Goal: Transaction & Acquisition: Book appointment/travel/reservation

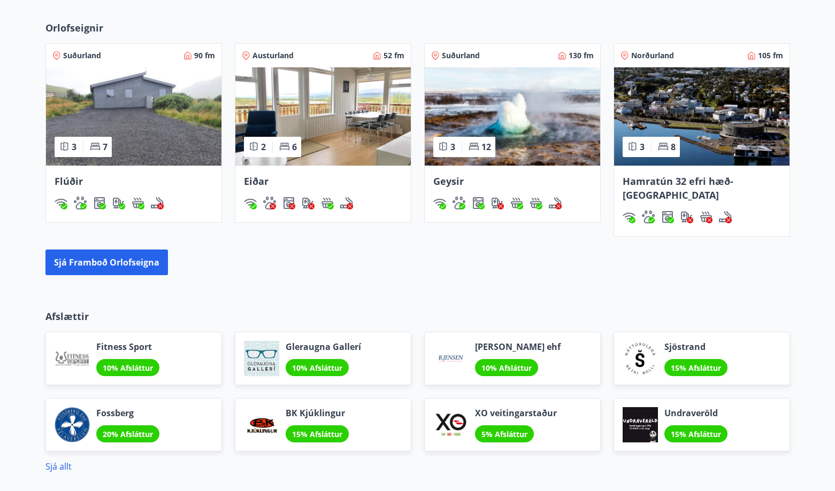
scroll to position [670, 0]
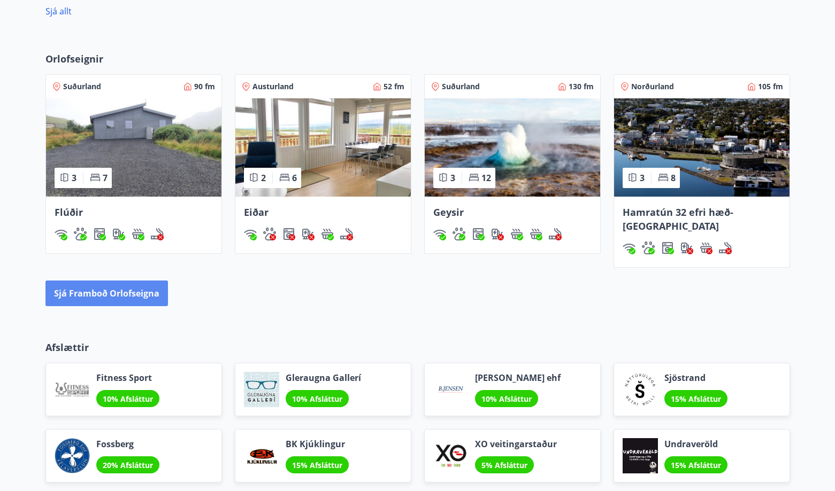
click at [118, 281] on button "Sjá framboð orlofseigna" at bounding box center [106, 294] width 122 height 26
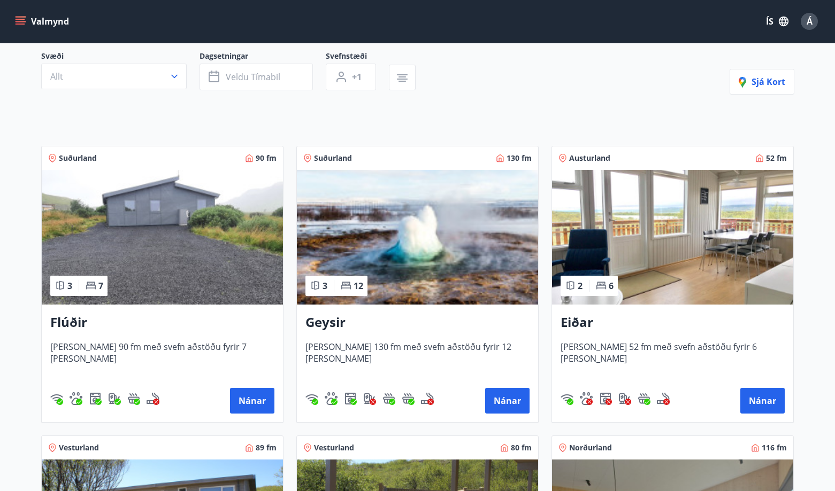
scroll to position [267, 0]
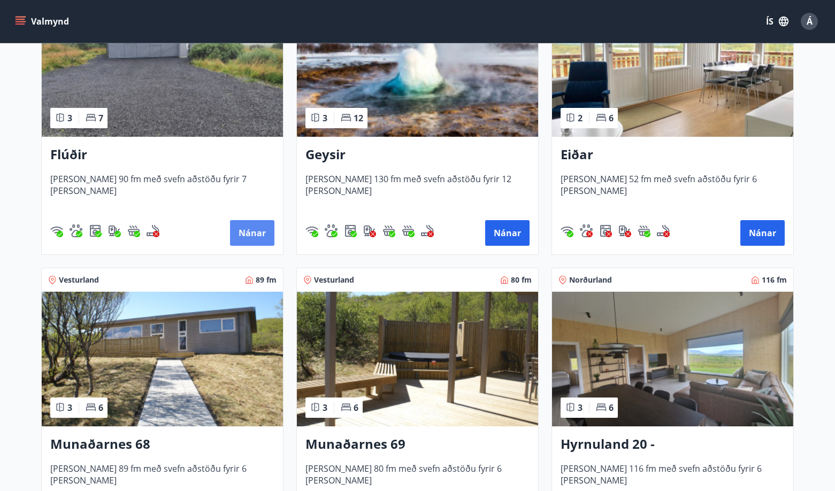
click at [246, 233] on button "Nánar" at bounding box center [252, 233] width 44 height 26
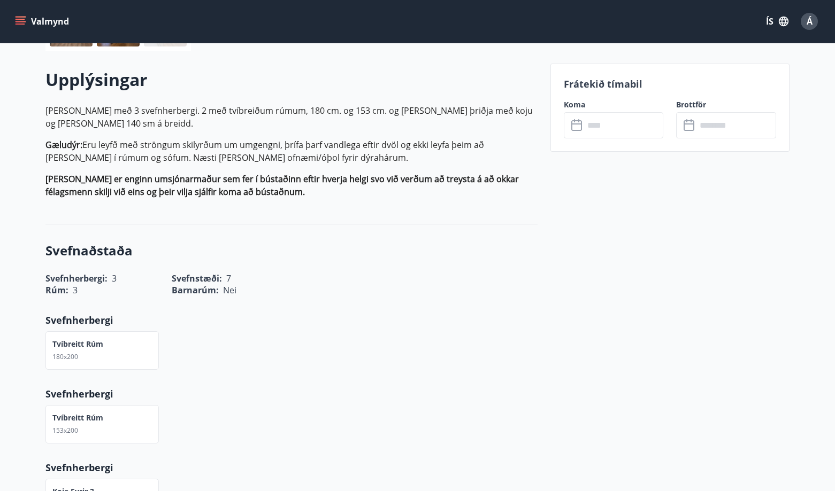
scroll to position [160, 0]
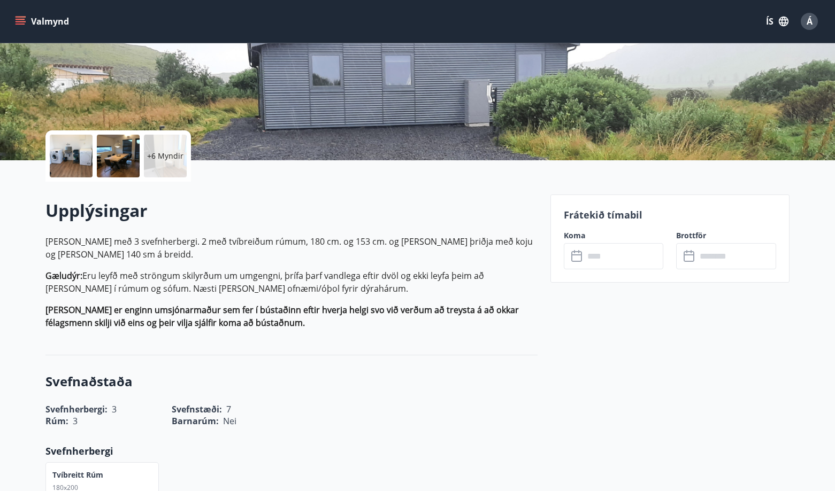
click at [581, 258] on icon at bounding box center [576, 256] width 11 height 11
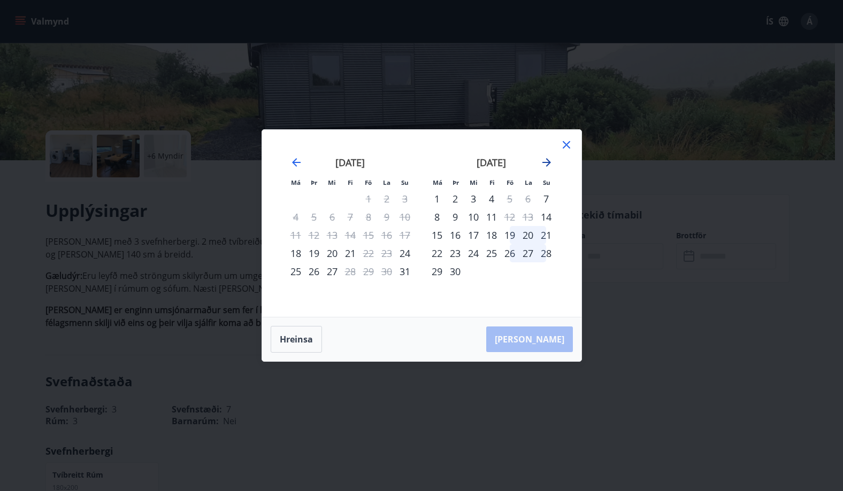
click at [545, 161] on icon "Move forward to switch to the next month." at bounding box center [546, 162] width 13 height 13
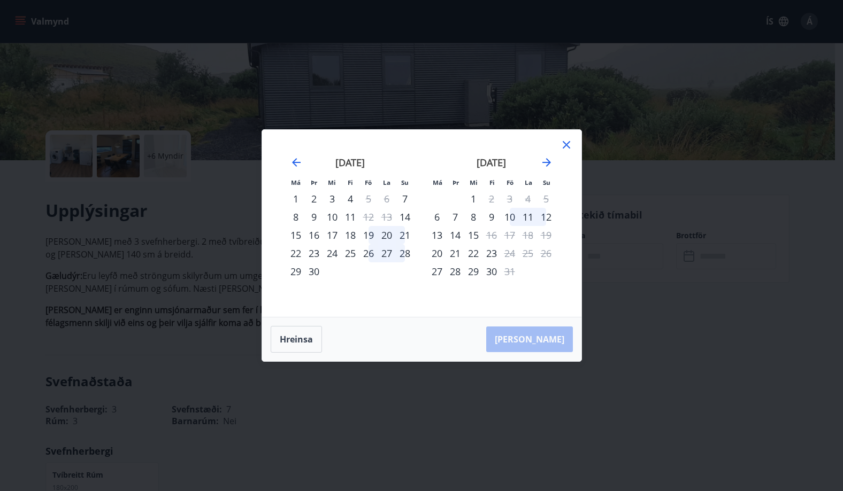
click at [512, 219] on div "10" at bounding box center [509, 217] width 18 height 18
click at [550, 221] on div "12" at bounding box center [546, 217] width 18 height 18
click at [508, 214] on div "10" at bounding box center [509, 217] width 18 height 18
click at [453, 222] on div "7" at bounding box center [455, 217] width 18 height 18
click at [566, 144] on icon at bounding box center [565, 144] width 7 height 7
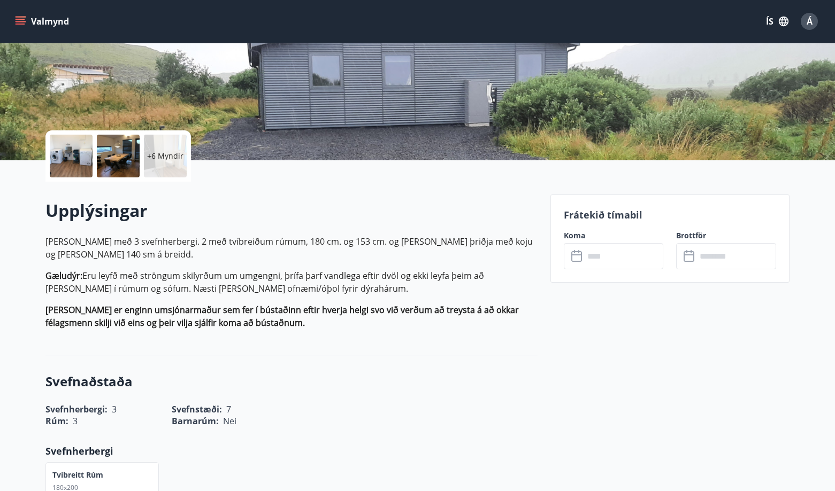
click at [581, 215] on p "Frátekið tímabil" at bounding box center [669, 215] width 213 height 14
click at [571, 238] on label "Koma" at bounding box center [613, 235] width 100 height 11
click at [574, 261] on icon at bounding box center [576, 256] width 11 height 11
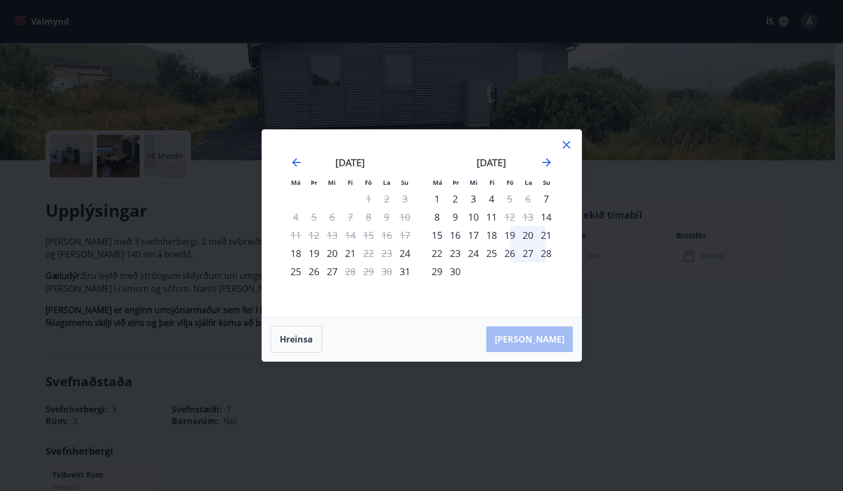
click at [510, 253] on div "26" at bounding box center [509, 253] width 18 height 18
click at [290, 339] on button "Hreinsa" at bounding box center [296, 339] width 51 height 27
click at [511, 257] on div "26" at bounding box center [509, 253] width 18 height 18
click at [546, 254] on div "28" at bounding box center [546, 253] width 18 height 18
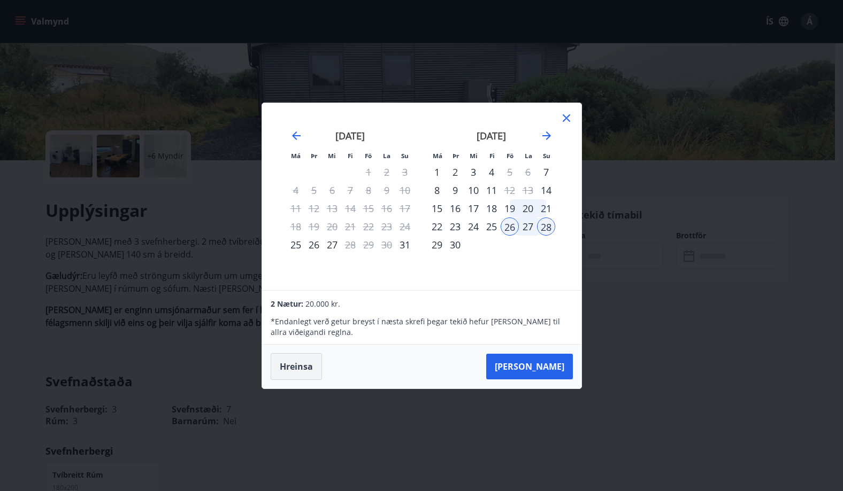
click at [295, 372] on button "Hreinsa" at bounding box center [296, 366] width 51 height 27
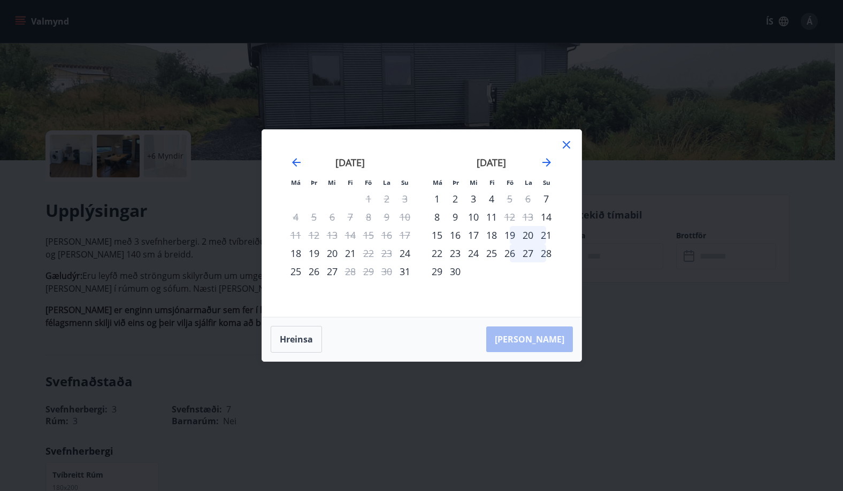
click at [563, 146] on icon at bounding box center [566, 144] width 13 height 13
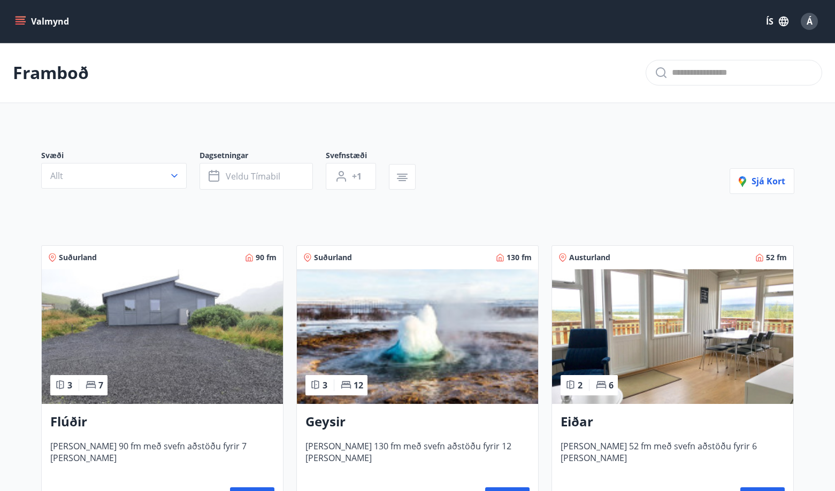
click at [325, 427] on h3 "Geysir" at bounding box center [417, 422] width 224 height 19
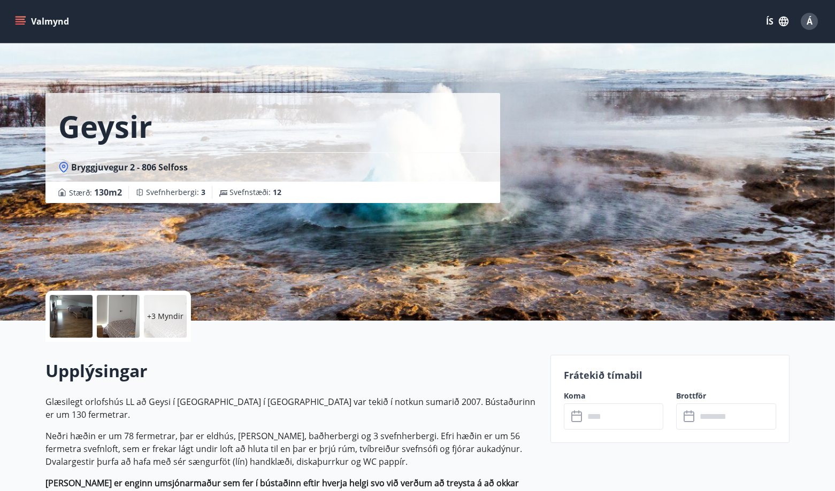
click at [569, 398] on label "Koma" at bounding box center [613, 396] width 100 height 11
click at [574, 415] on icon at bounding box center [576, 415] width 11 height 1
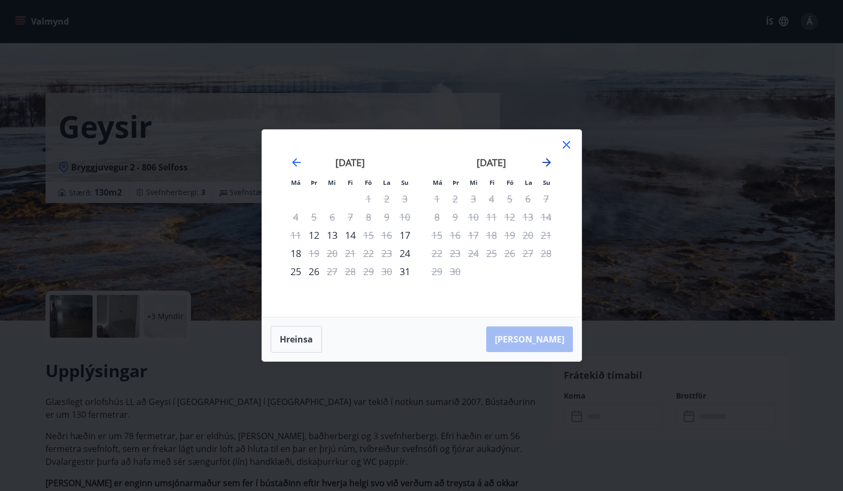
click at [546, 161] on icon "Move forward to switch to the next month." at bounding box center [546, 162] width 13 height 13
click at [295, 166] on icon "Move backward to switch to the previous month." at bounding box center [296, 162] width 13 height 13
click at [405, 251] on div "24" at bounding box center [405, 253] width 18 height 18
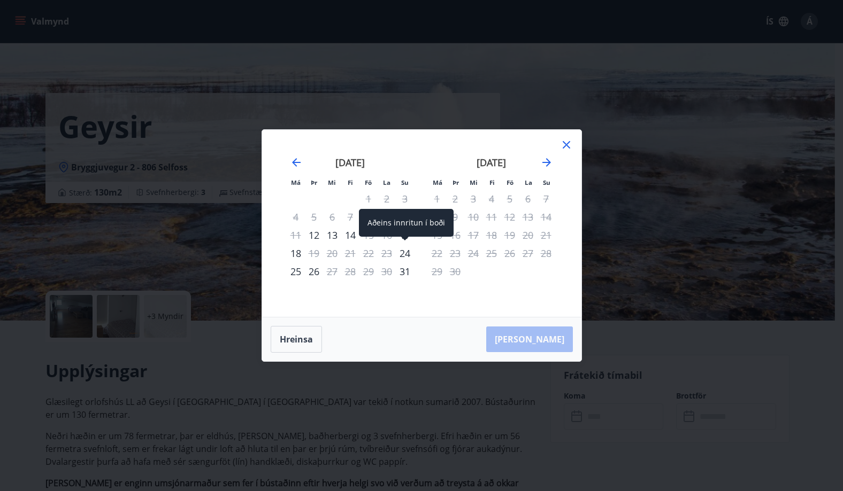
click at [405, 251] on div "24" at bounding box center [405, 253] width 18 height 18
click at [310, 272] on div "26" at bounding box center [314, 271] width 18 height 18
click at [300, 272] on div "25" at bounding box center [296, 271] width 18 height 18
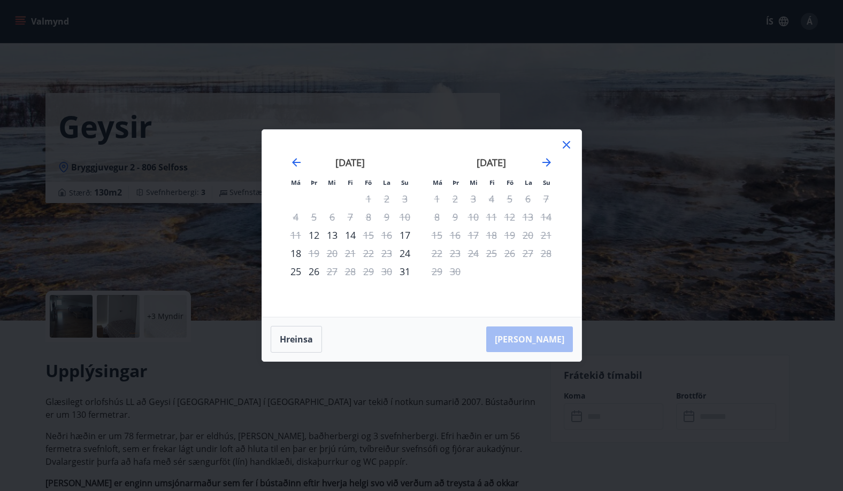
click at [300, 272] on div "25" at bounding box center [296, 271] width 18 height 18
click at [400, 268] on div "31" at bounding box center [405, 271] width 18 height 18
click at [566, 144] on icon at bounding box center [566, 144] width 13 height 13
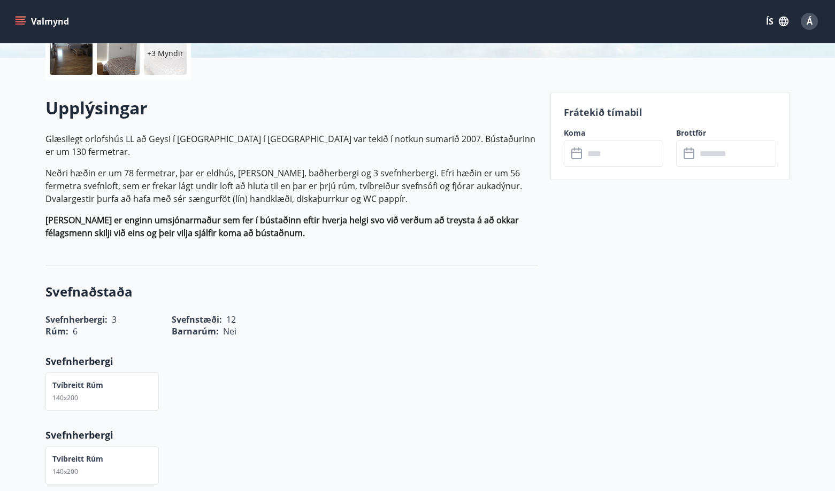
scroll to position [267, 0]
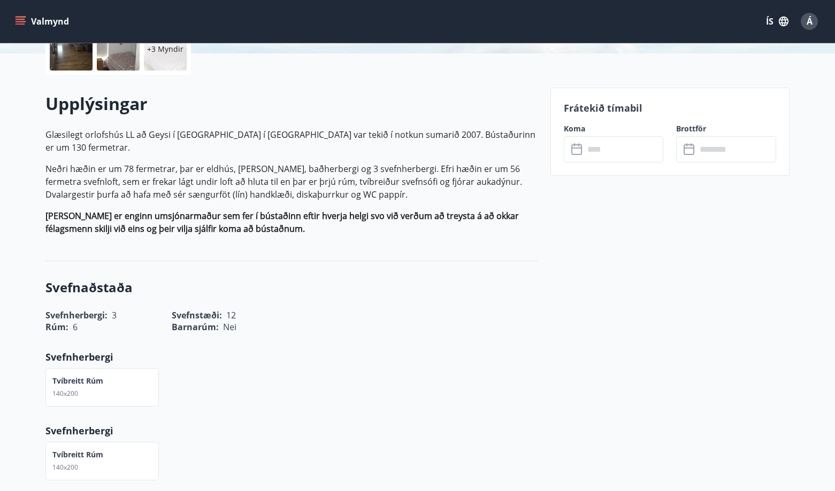
click at [575, 150] on icon at bounding box center [577, 149] width 13 height 13
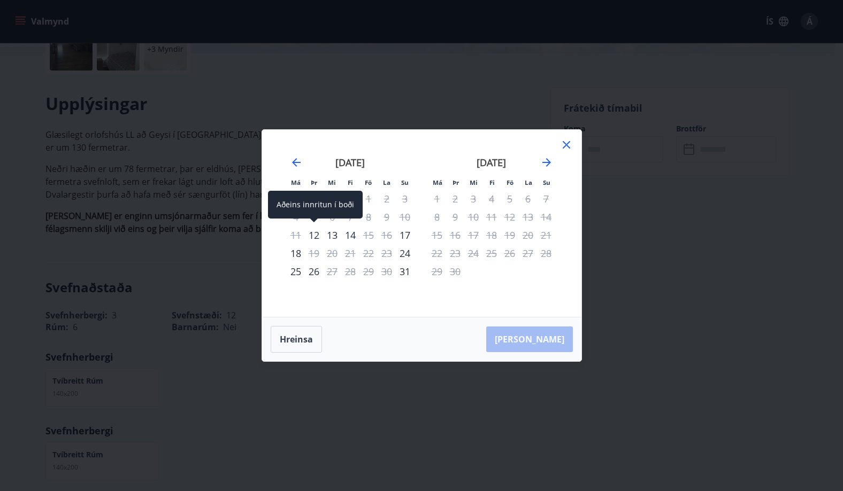
click at [312, 234] on div "12" at bounding box center [314, 235] width 18 height 18
click at [313, 235] on div "12" at bounding box center [314, 235] width 18 height 18
click at [353, 236] on div "14" at bounding box center [350, 235] width 18 height 18
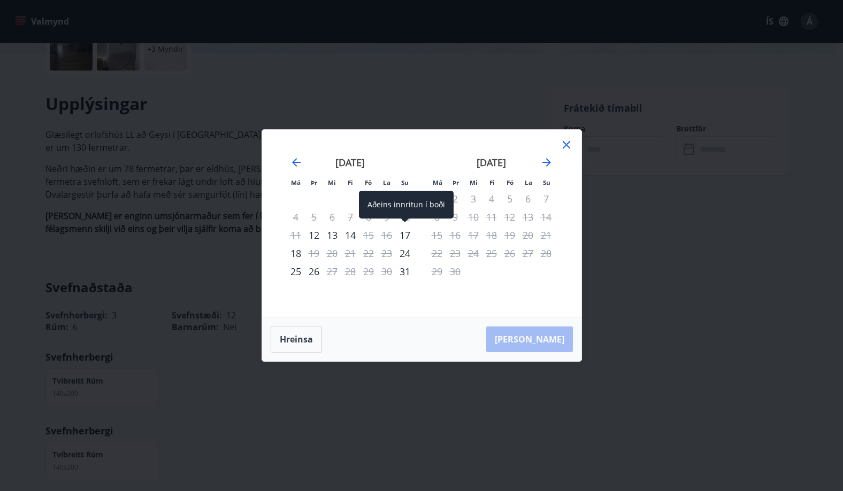
click at [407, 240] on div "17" at bounding box center [405, 235] width 18 height 18
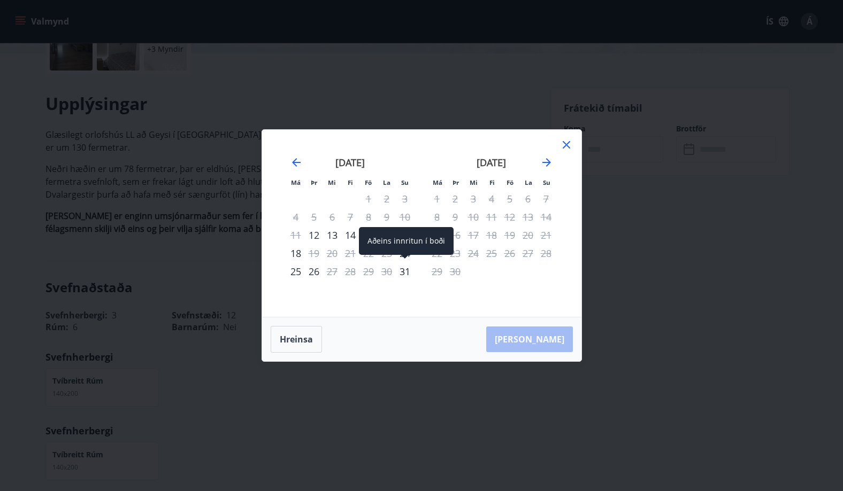
click at [405, 257] on span at bounding box center [404, 257] width 7 height 5
click at [405, 255] on div "24" at bounding box center [405, 253] width 18 height 18
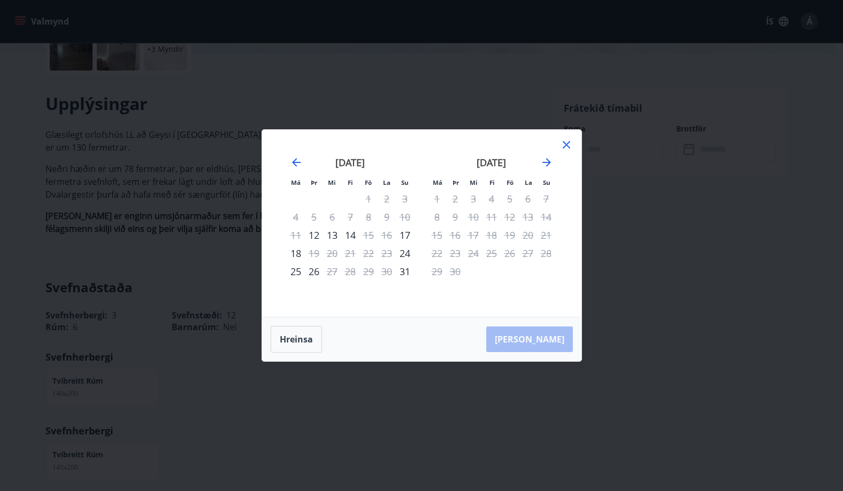
click at [298, 270] on div "25" at bounding box center [296, 271] width 18 height 18
click at [312, 273] on div "26" at bounding box center [314, 271] width 18 height 18
click at [553, 164] on div "[DATE]" at bounding box center [491, 166] width 127 height 47
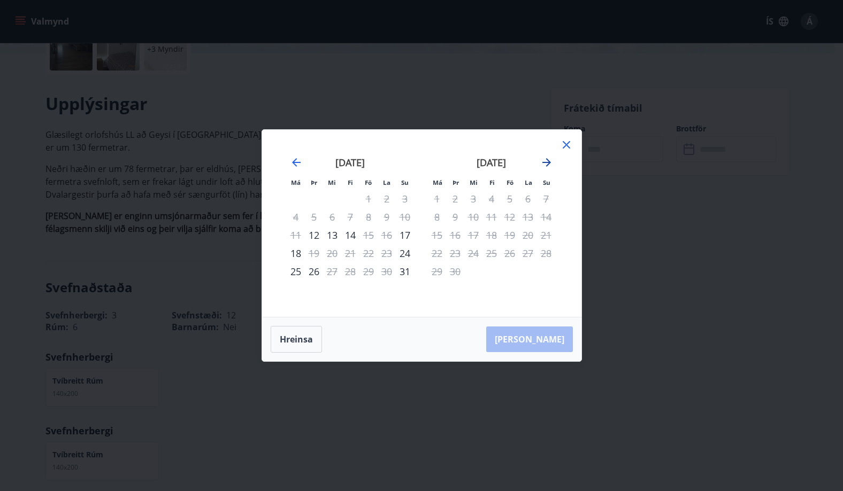
click at [552, 164] on icon "Move forward to switch to the next month." at bounding box center [546, 162] width 13 height 13
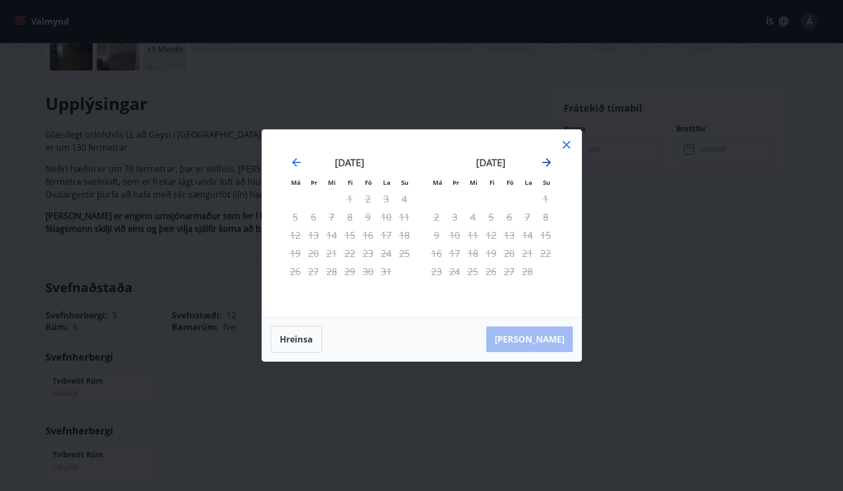
click at [552, 164] on icon "Move forward to switch to the next month." at bounding box center [546, 162] width 13 height 13
click at [299, 164] on icon "Move backward to switch to the previous month." at bounding box center [296, 162] width 13 height 13
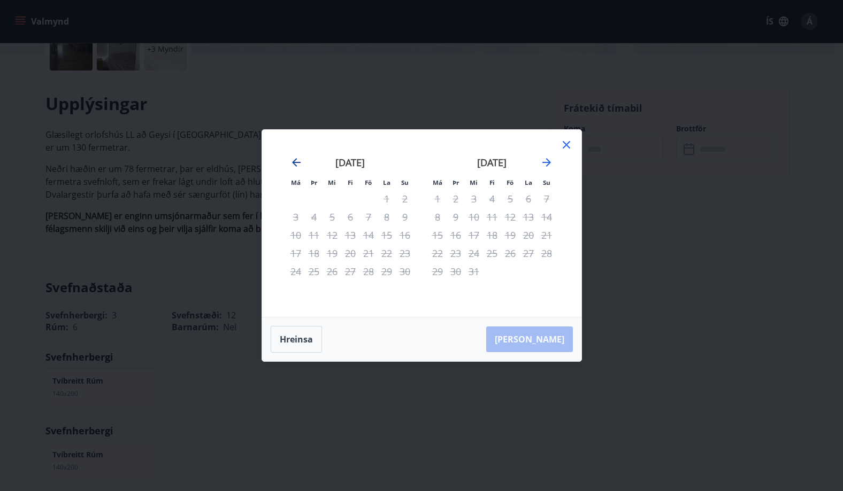
click at [299, 164] on icon "Move backward to switch to the previous month." at bounding box center [296, 162] width 13 height 13
click at [547, 166] on icon "Move forward to switch to the next month." at bounding box center [546, 162] width 13 height 13
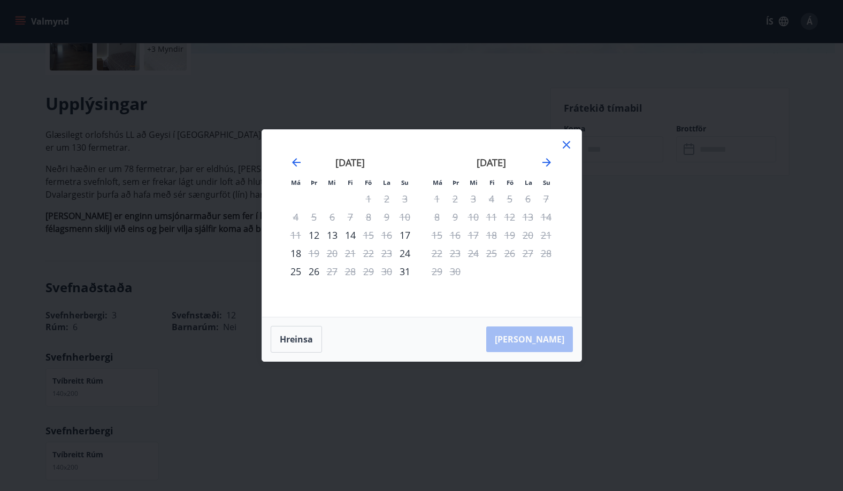
click at [542, 341] on div "[PERSON_NAME]" at bounding box center [421, 340] width 319 height 44
click at [566, 144] on icon at bounding box center [565, 144] width 7 height 7
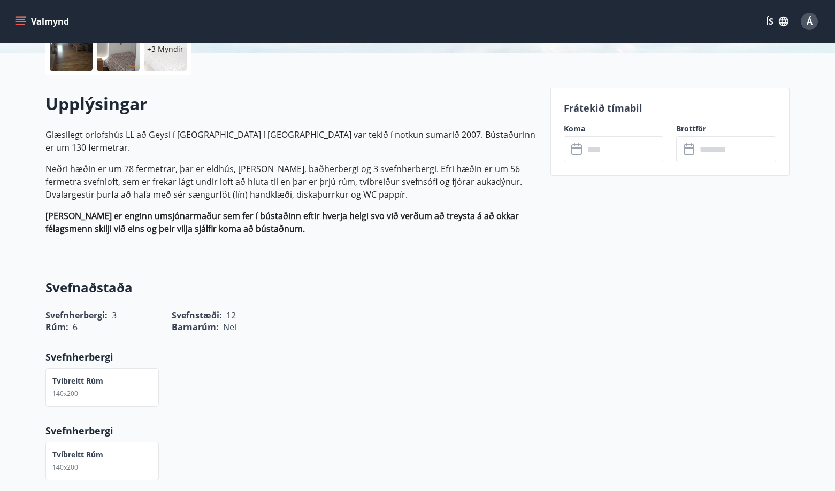
click at [575, 150] on icon at bounding box center [577, 149] width 13 height 13
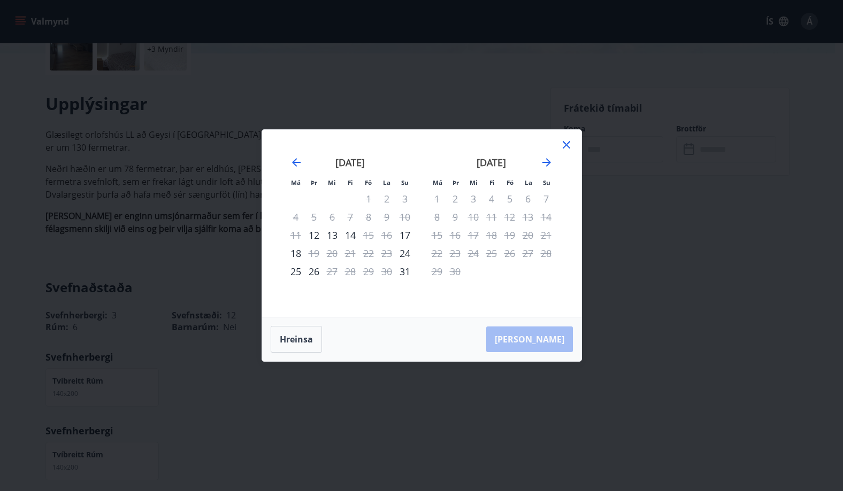
click at [570, 146] on icon at bounding box center [566, 144] width 13 height 13
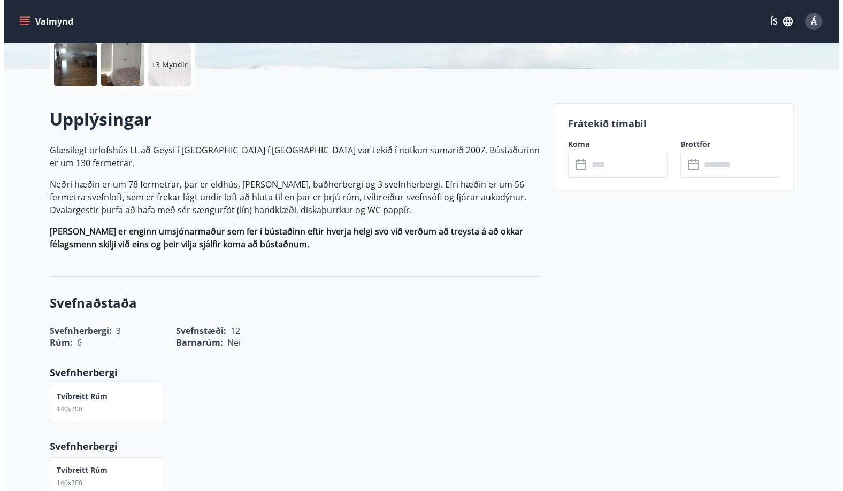
scroll to position [107, 0]
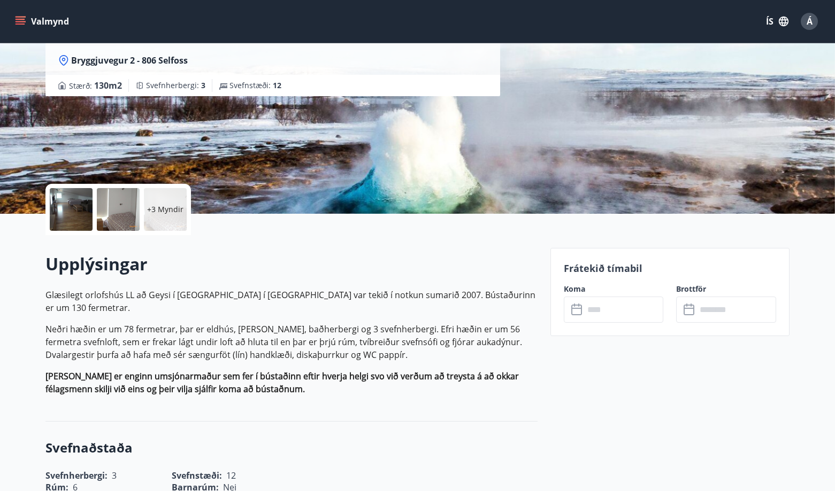
click at [76, 215] on div at bounding box center [71, 209] width 43 height 43
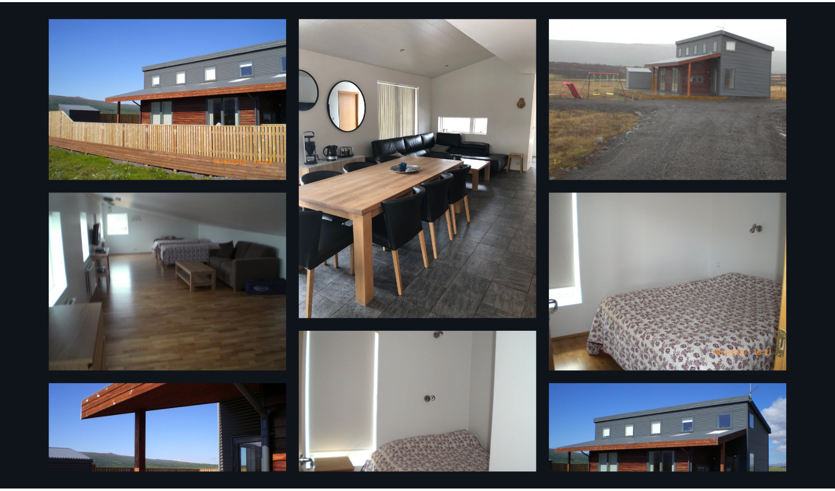
scroll to position [0, 0]
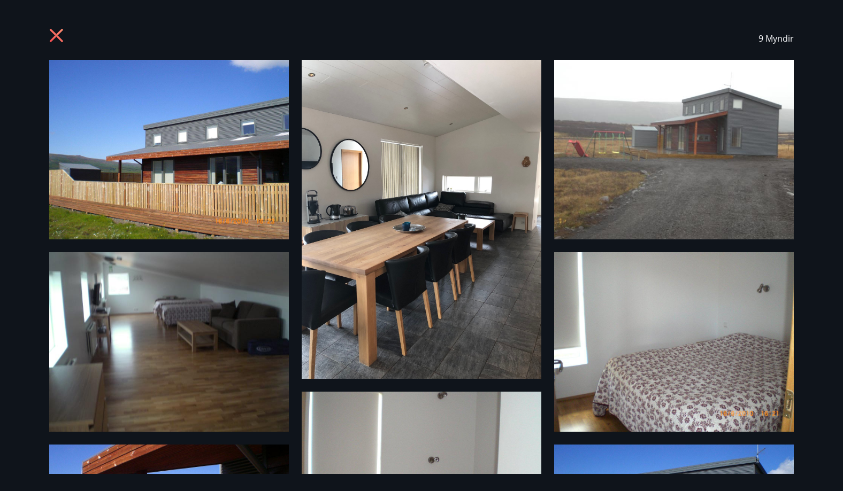
click at [58, 37] on icon at bounding box center [56, 35] width 13 height 13
